Goal: Use online tool/utility: Utilize a website feature to perform a specific function

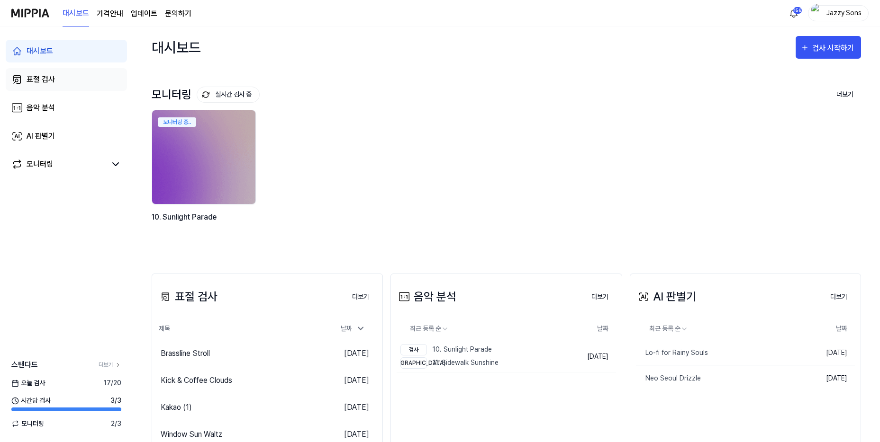
drag, startPoint x: 70, startPoint y: 77, endPoint x: 63, endPoint y: 85, distance: 10.1
click at [70, 77] on link "표절 검사" at bounding box center [66, 79] width 121 height 23
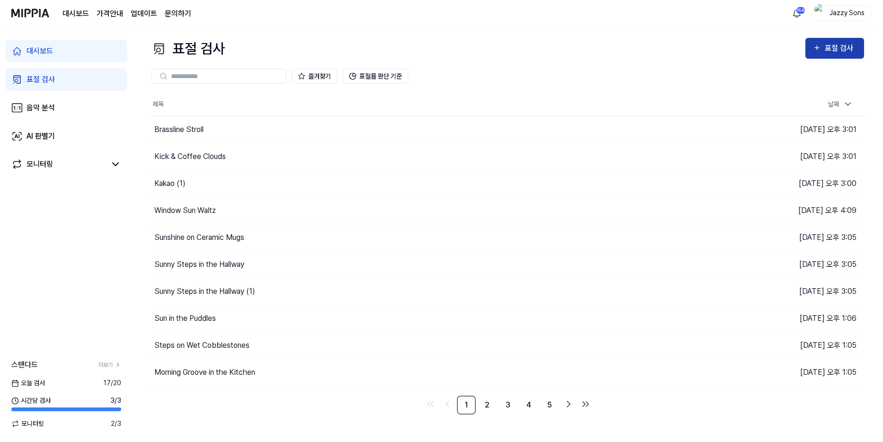
click at [843, 48] on div "표절 검사" at bounding box center [841, 48] width 32 height 12
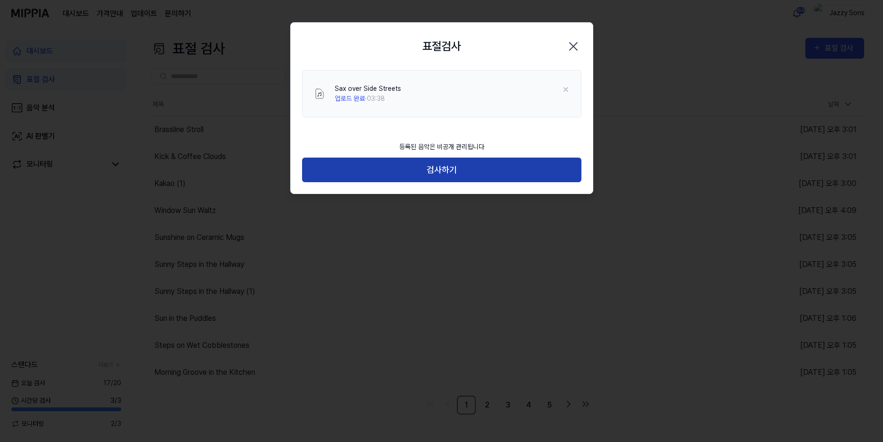
click at [439, 181] on button "검사하기" at bounding box center [441, 170] width 279 height 25
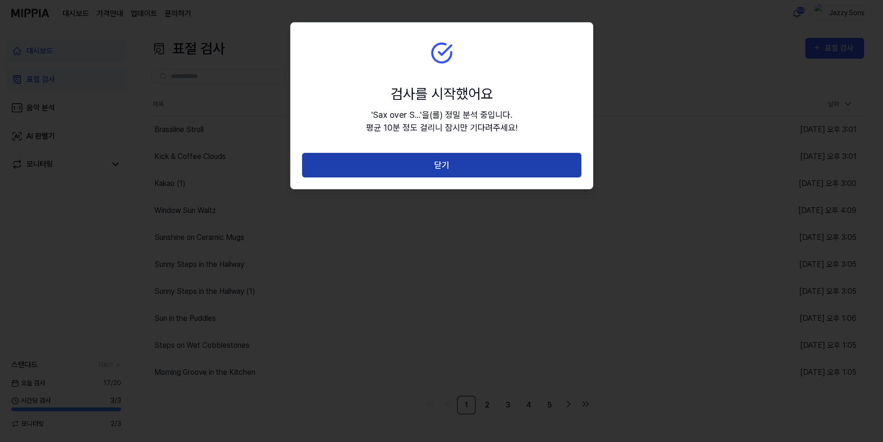
click at [454, 170] on button "닫기" at bounding box center [441, 165] width 279 height 25
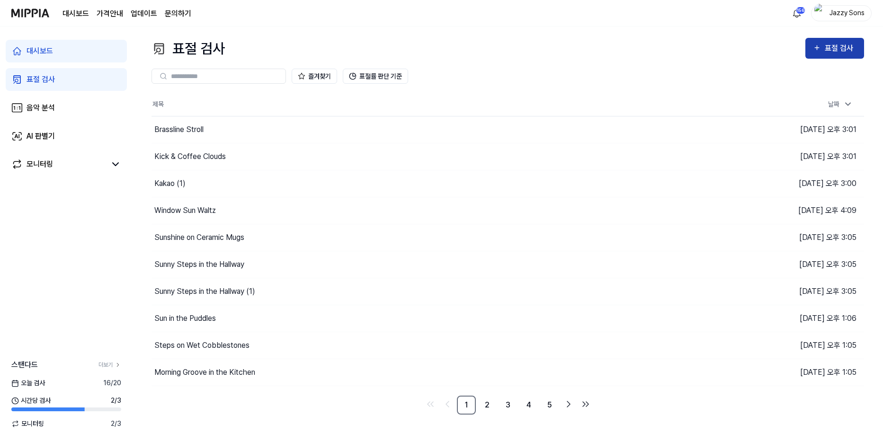
click at [842, 47] on div "표절 검사" at bounding box center [841, 48] width 32 height 12
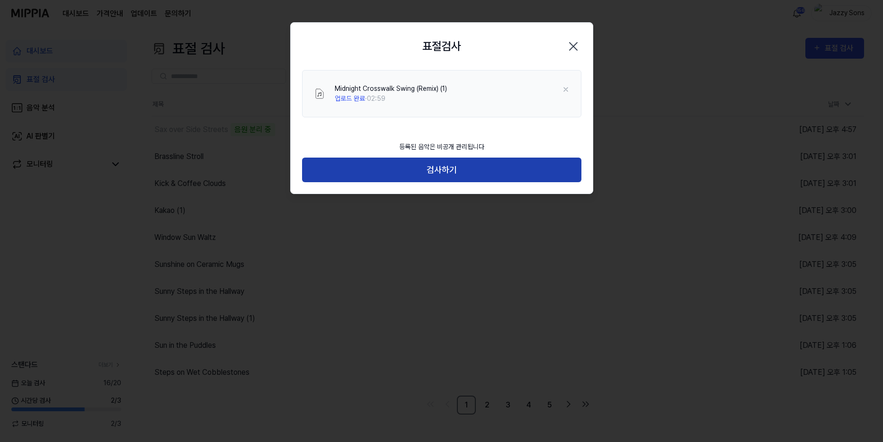
click at [440, 158] on button "검사하기" at bounding box center [441, 170] width 279 height 25
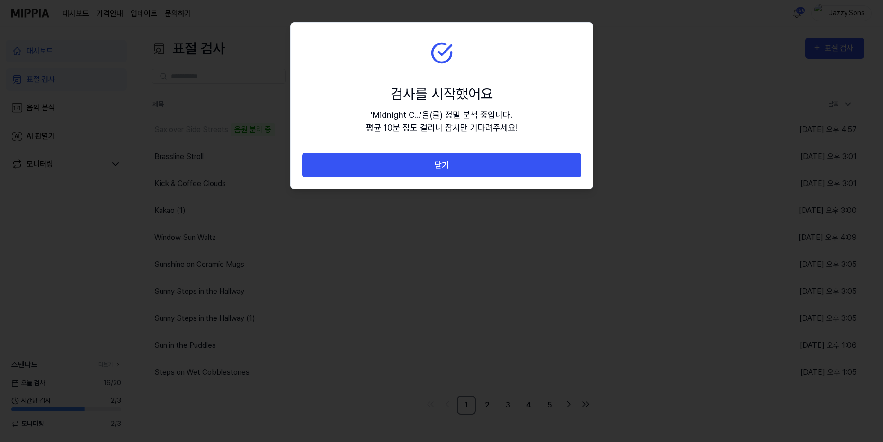
click at [446, 162] on button "닫기" at bounding box center [441, 165] width 279 height 25
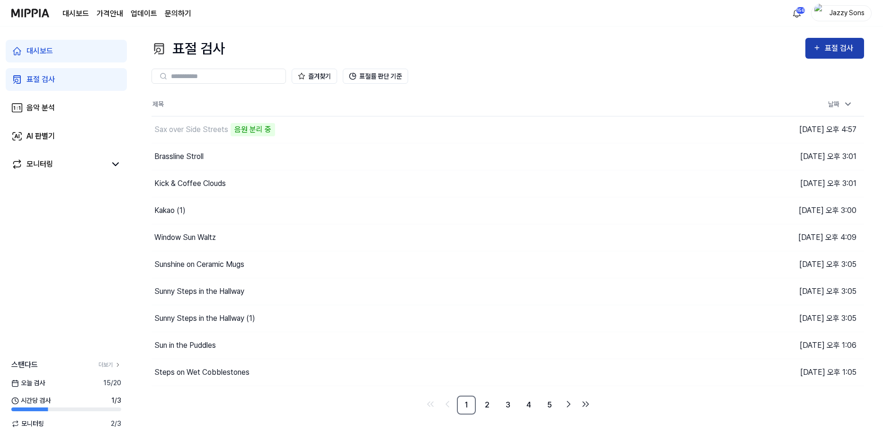
click at [842, 52] on div "표절 검사" at bounding box center [841, 48] width 32 height 12
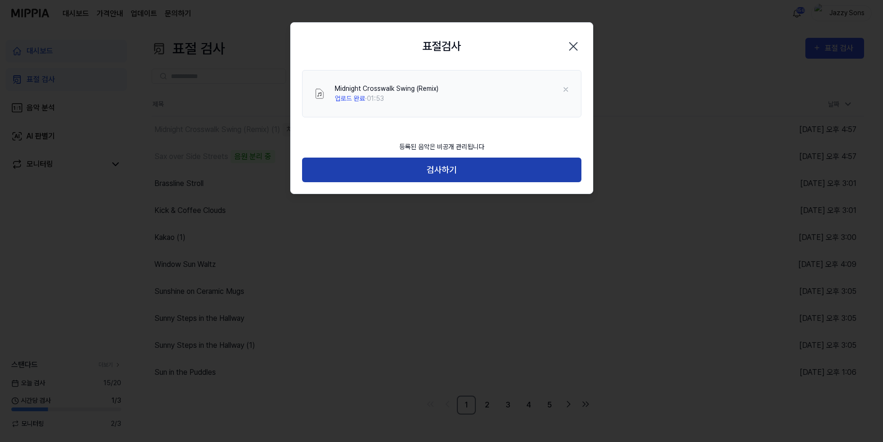
click at [441, 178] on button "검사하기" at bounding box center [441, 170] width 279 height 25
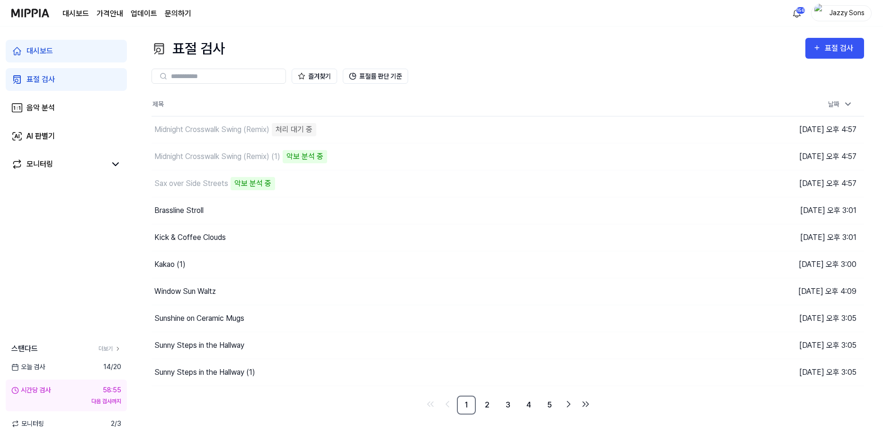
click at [41, 79] on div "표절 검사" at bounding box center [41, 79] width 28 height 11
